Goal: Information Seeking & Learning: Learn about a topic

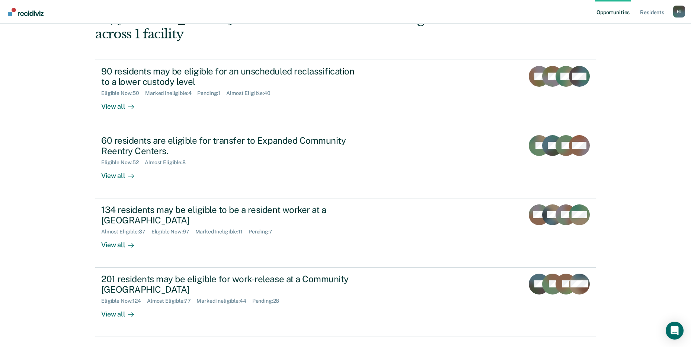
scroll to position [56, 0]
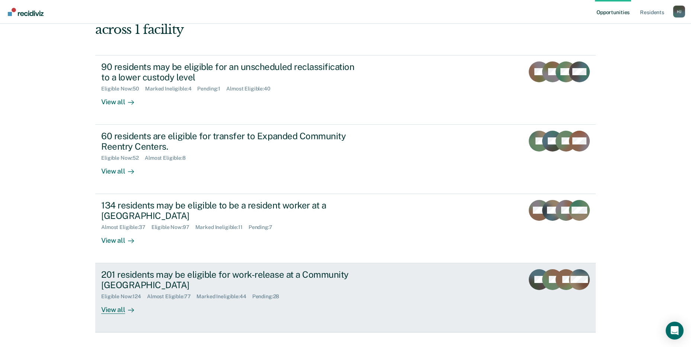
click at [232, 269] on div "201 residents may be eligible for work-release at a Community [GEOGRAPHIC_DATA]" at bounding box center [231, 280] width 261 height 22
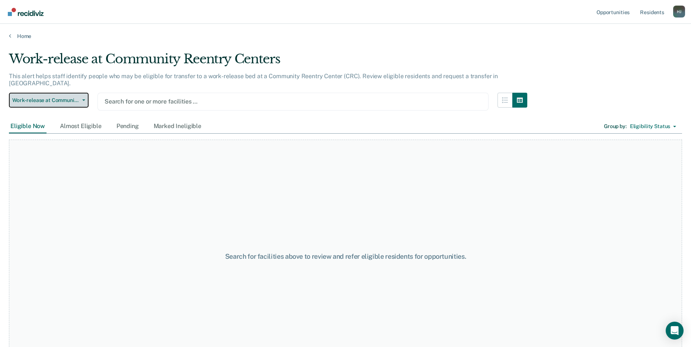
click at [66, 98] on button "Work-release at Community Reentry Centers" at bounding box center [49, 100] width 80 height 15
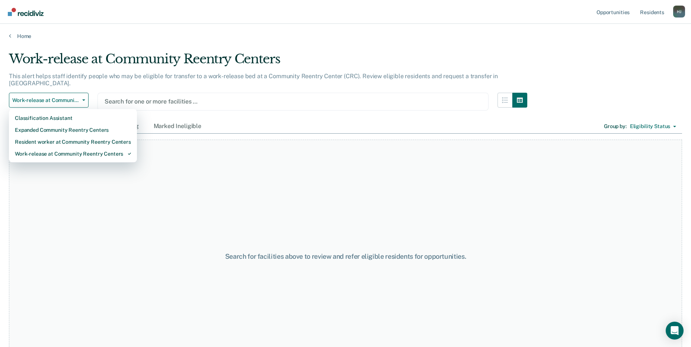
click at [213, 80] on div "This alert helps staff identify people who may be eligible for transfer to a wo…" at bounding box center [268, 83] width 519 height 20
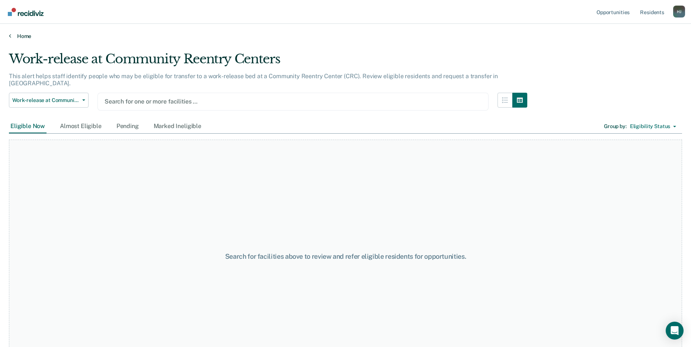
click at [23, 35] on link "Home" at bounding box center [346, 36] width 674 height 7
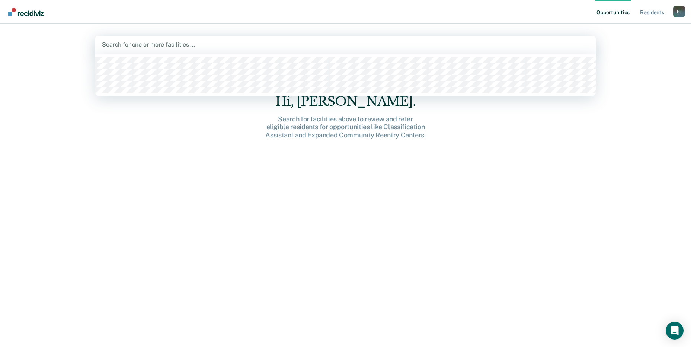
click at [142, 43] on div at bounding box center [345, 44] width 487 height 9
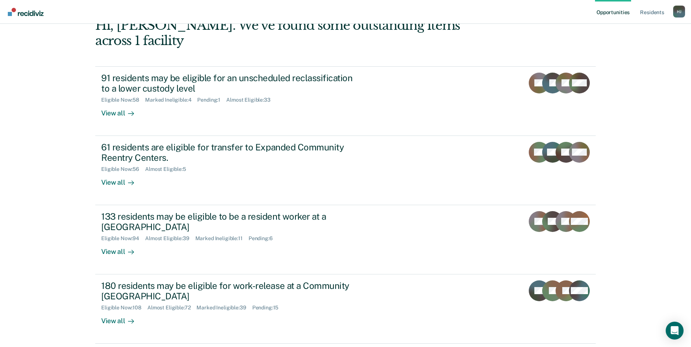
scroll to position [56, 0]
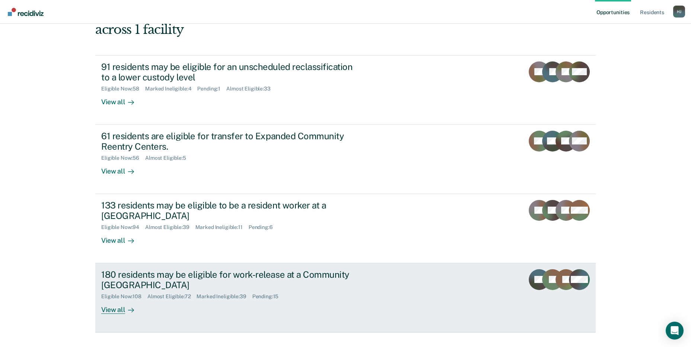
click at [122, 269] on div "180 residents may be eligible for work-release at a Community [GEOGRAPHIC_DATA]" at bounding box center [231, 280] width 261 height 22
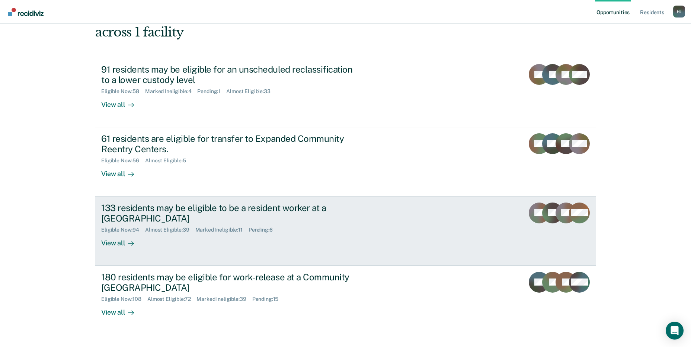
scroll to position [56, 0]
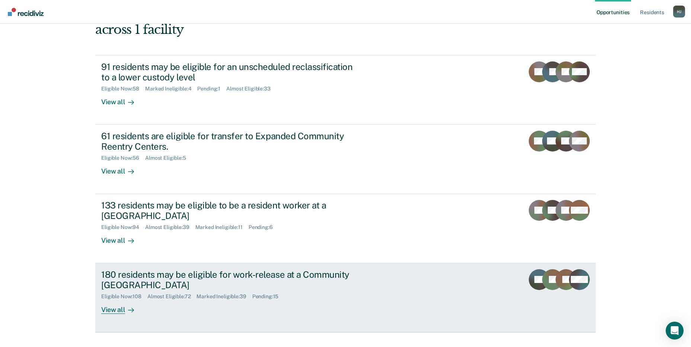
click at [178, 269] on div "180 residents may be eligible for work-release at a Community [GEOGRAPHIC_DATA]" at bounding box center [231, 280] width 261 height 22
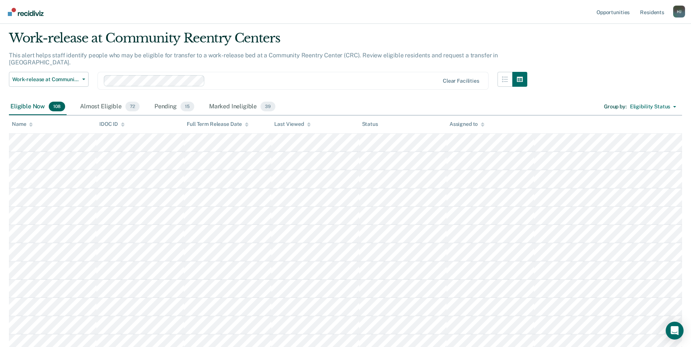
scroll to position [74, 0]
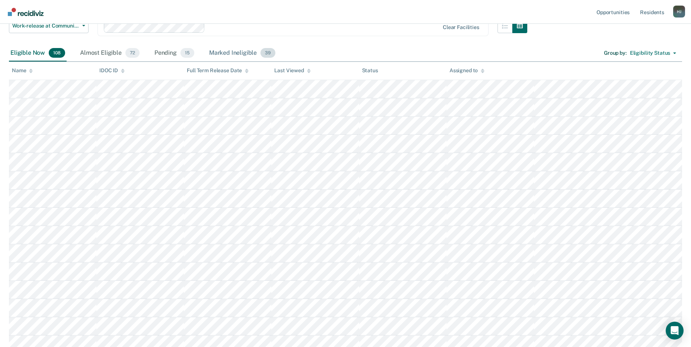
click at [236, 49] on div "Marked Ineligible 39" at bounding box center [242, 53] width 69 height 16
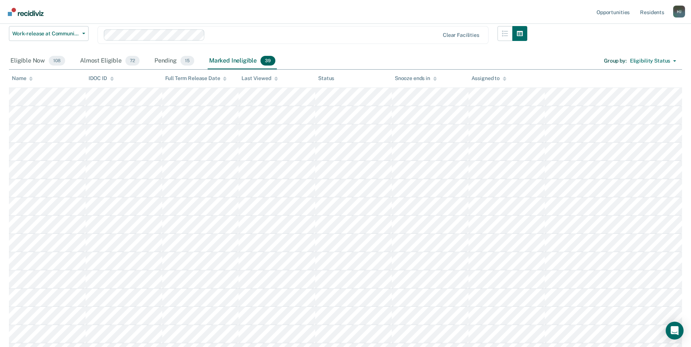
scroll to position [0, 0]
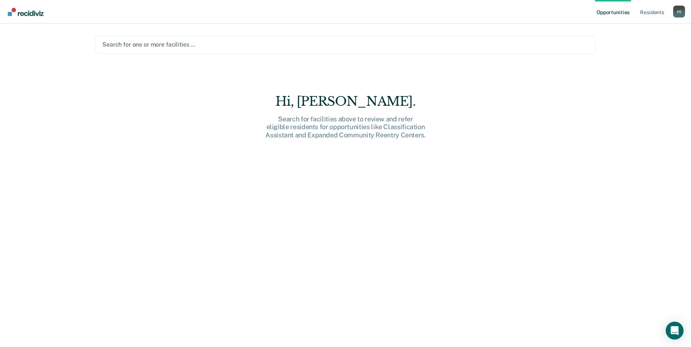
click at [193, 47] on div at bounding box center [345, 44] width 487 height 9
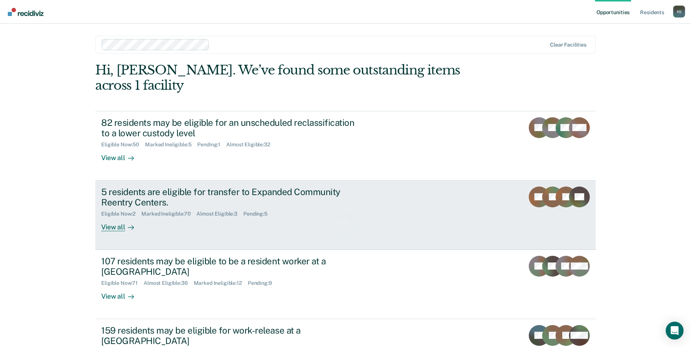
scroll to position [56, 0]
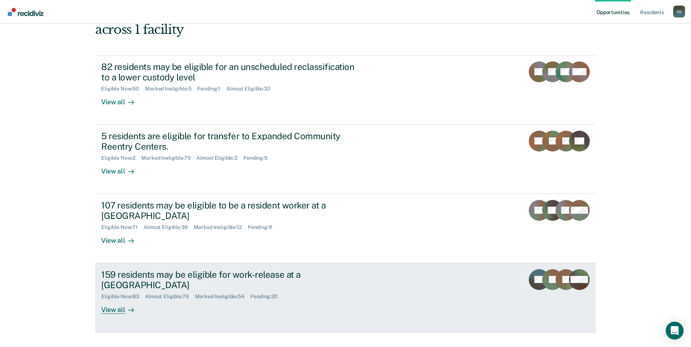
click at [146, 269] on div "159 residents may be eligible for work-release at a [GEOGRAPHIC_DATA]" at bounding box center [231, 280] width 261 height 22
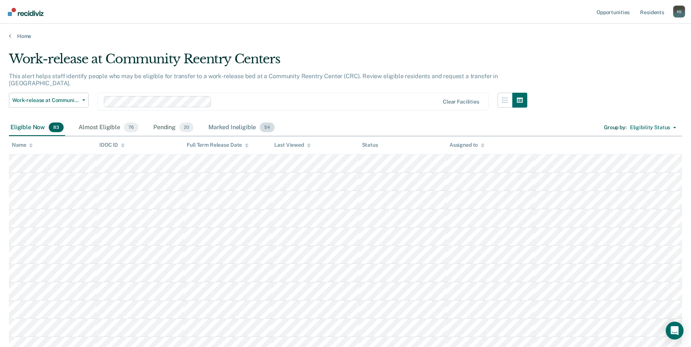
click at [229, 120] on div "Marked Ineligible 54" at bounding box center [241, 128] width 69 height 16
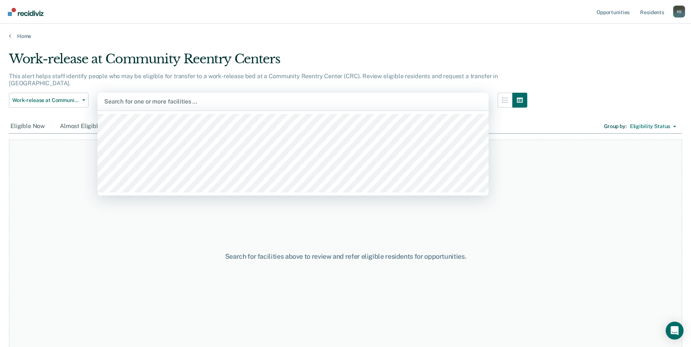
click at [112, 97] on div at bounding box center [293, 101] width 378 height 9
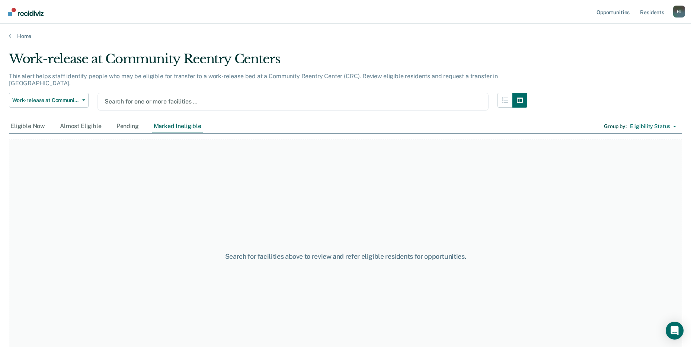
click at [175, 97] on div at bounding box center [293, 101] width 377 height 9
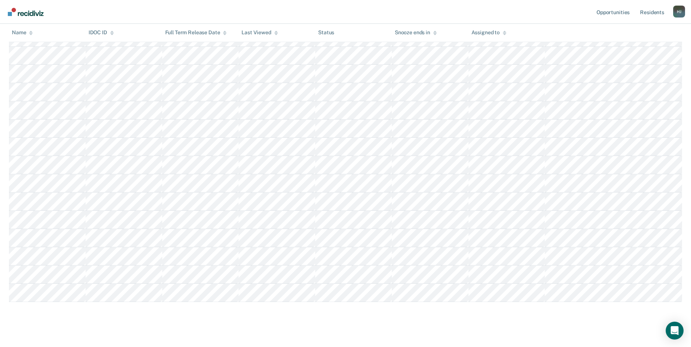
scroll to position [656, 0]
